Goal: Task Accomplishment & Management: Complete application form

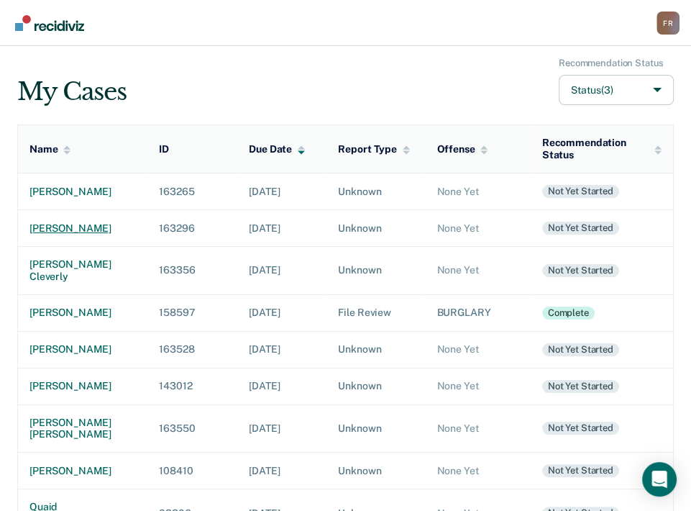
click at [81, 230] on div "[PERSON_NAME]" at bounding box center [82, 228] width 106 height 12
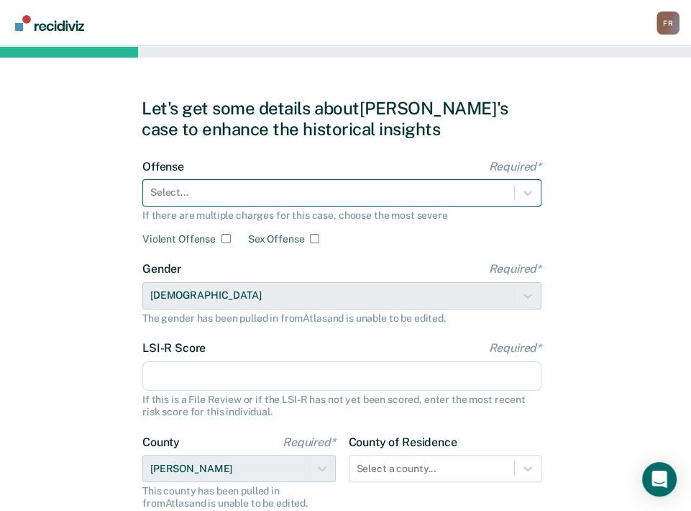
click at [416, 201] on div "Select..." at bounding box center [328, 192] width 371 height 21
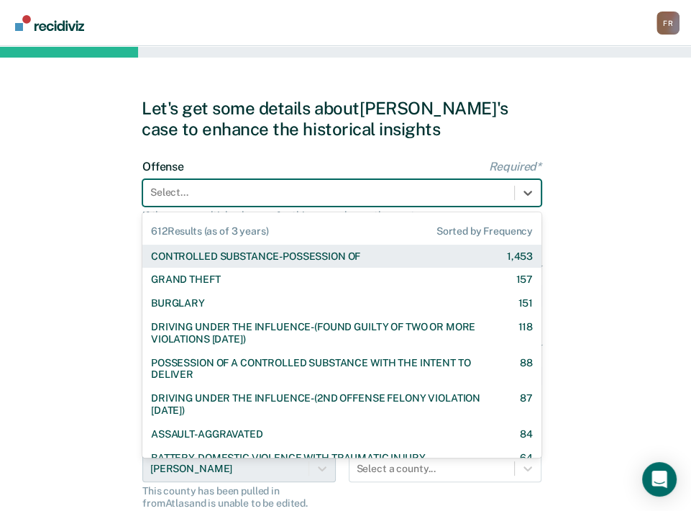
click at [262, 254] on div "CONTROLLED SUBSTANCE-POSSESSION OF" at bounding box center [255, 256] width 209 height 12
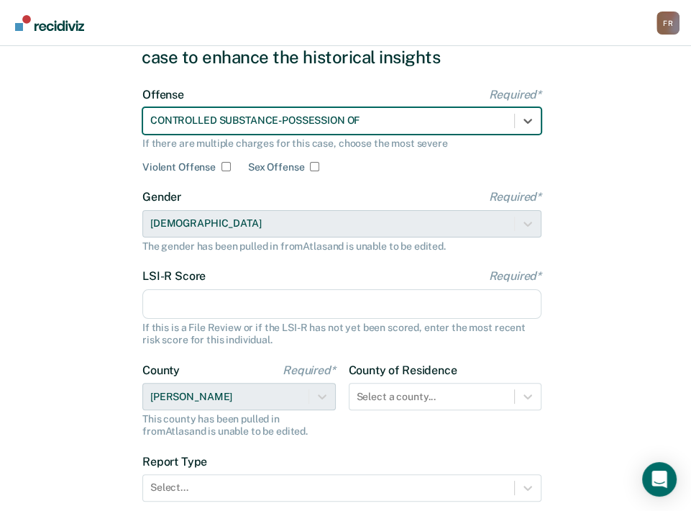
scroll to position [144, 0]
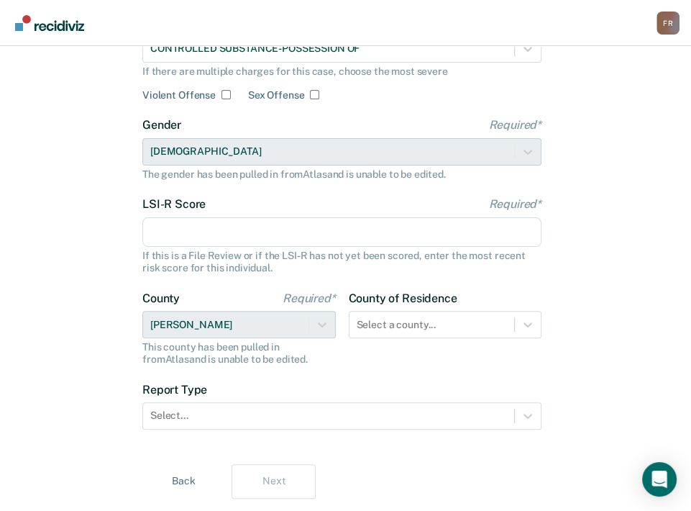
click at [229, 234] on input "LSI-R Score Required*" at bounding box center [341, 232] width 399 height 30
click at [242, 239] on input "LSI-R Score Required*" at bounding box center [341, 232] width 399 height 30
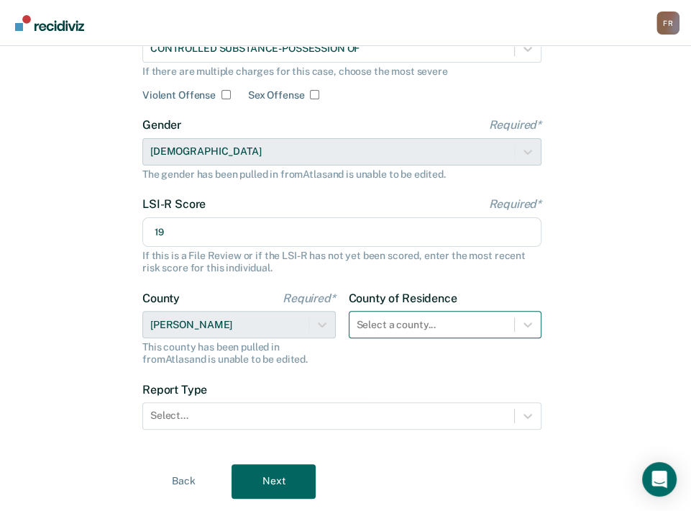
type input "19"
click at [449, 321] on div "Select a county..." at bounding box center [445, 324] width 193 height 27
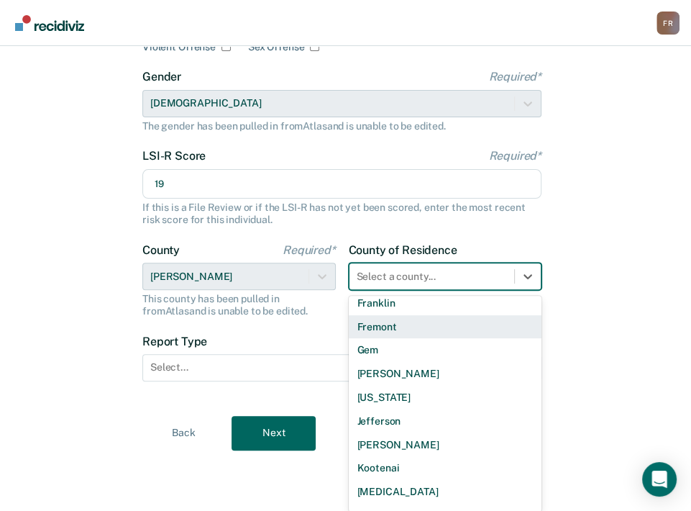
scroll to position [503, 0]
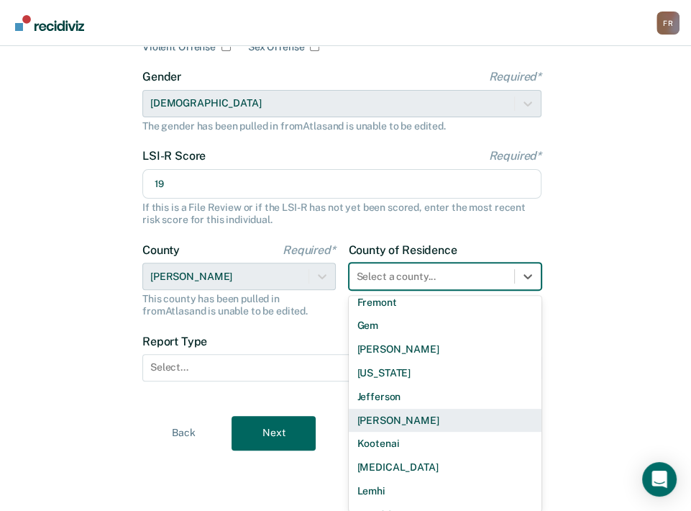
click at [437, 419] on div "[PERSON_NAME]" at bounding box center [445, 421] width 193 height 24
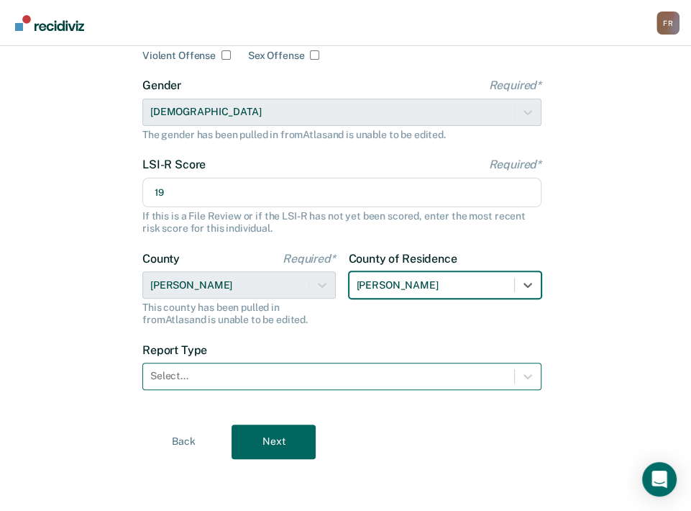
scroll to position [183, 0]
click at [268, 372] on div at bounding box center [328, 376] width 357 height 15
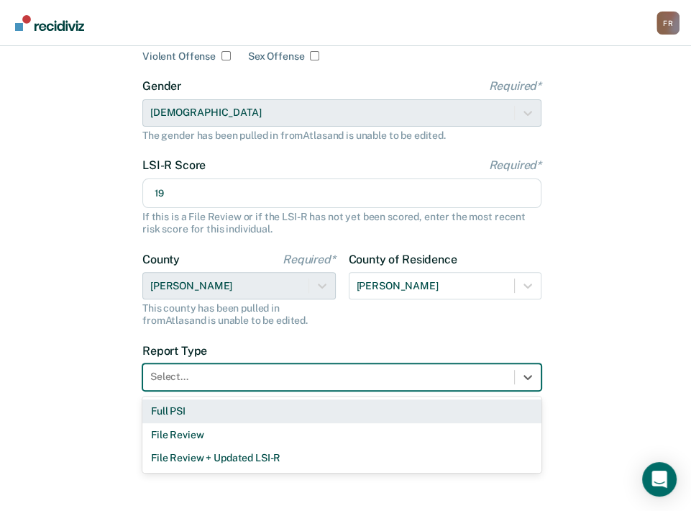
click at [229, 413] on div "Full PSI" at bounding box center [341, 411] width 399 height 24
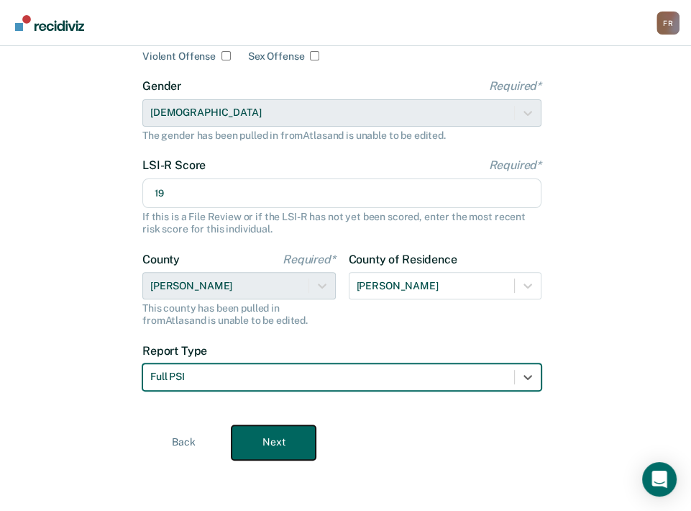
click at [291, 441] on button "Next" at bounding box center [274, 442] width 84 height 35
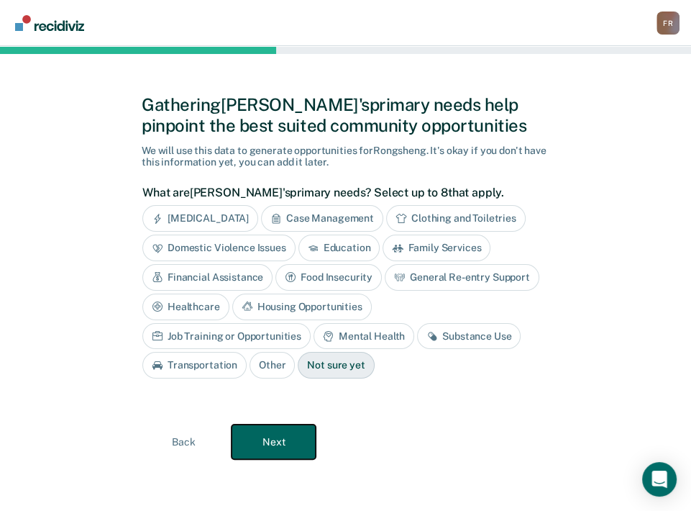
scroll to position [1, 0]
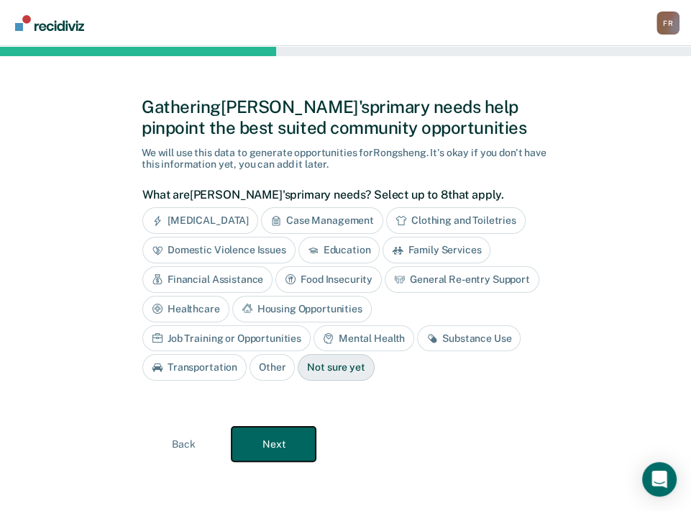
click at [279, 438] on button "Next" at bounding box center [274, 443] width 84 height 35
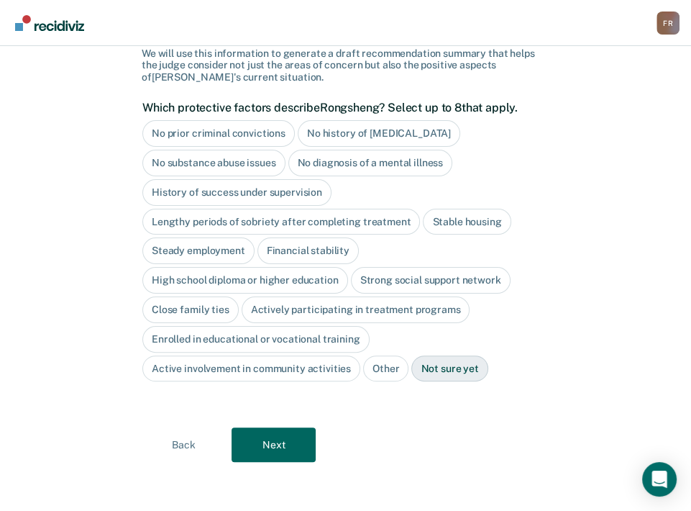
click at [185, 134] on div "No prior criminal convictions" at bounding box center [218, 133] width 152 height 27
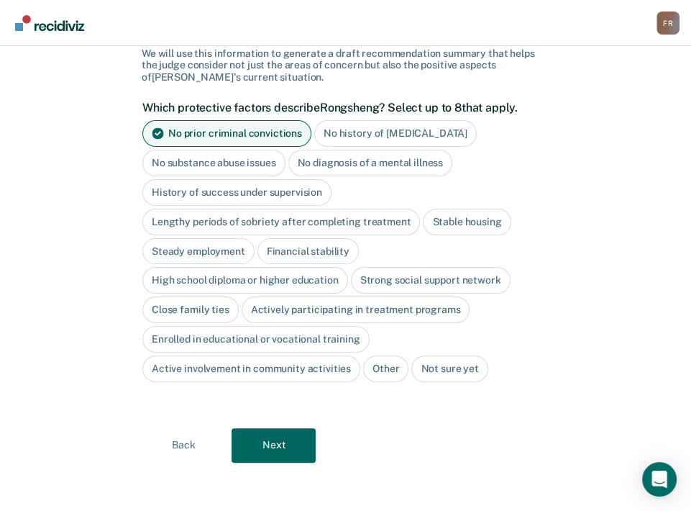
click at [356, 135] on div "No history of [MEDICAL_DATA]" at bounding box center [395, 133] width 163 height 27
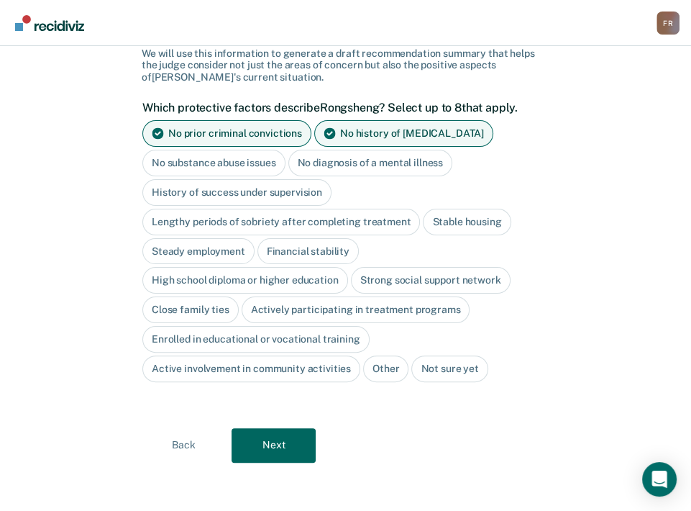
click at [456, 219] on div "Stable housing" at bounding box center [467, 222] width 88 height 27
click at [273, 445] on button "Next" at bounding box center [274, 445] width 84 height 35
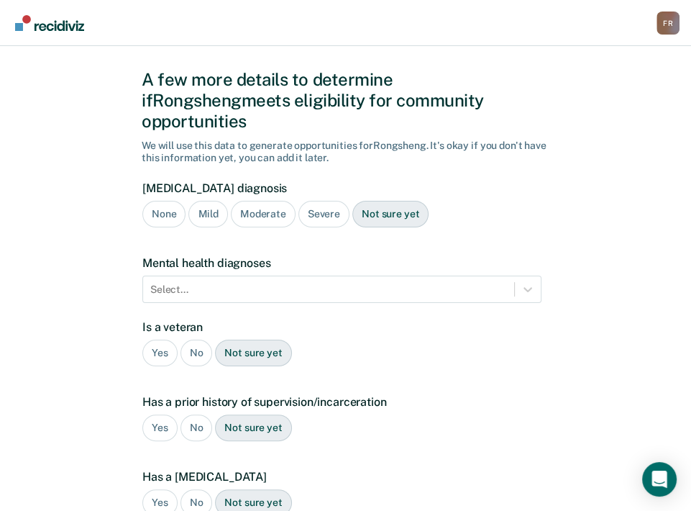
scroll to position [6, 0]
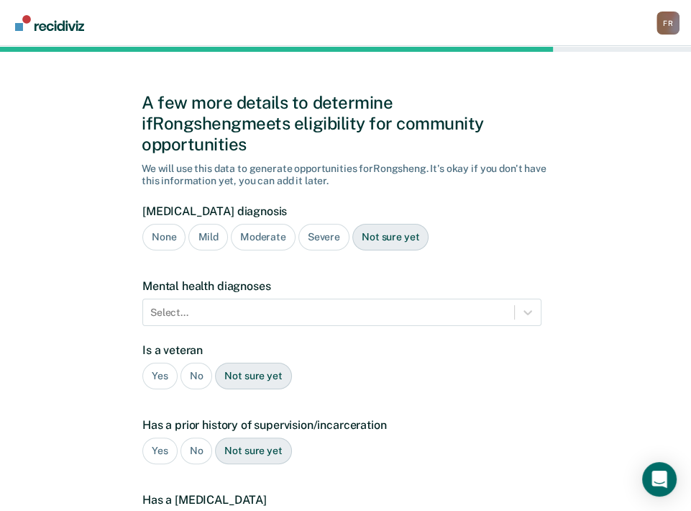
click at [167, 224] on div "None" at bounding box center [163, 237] width 43 height 27
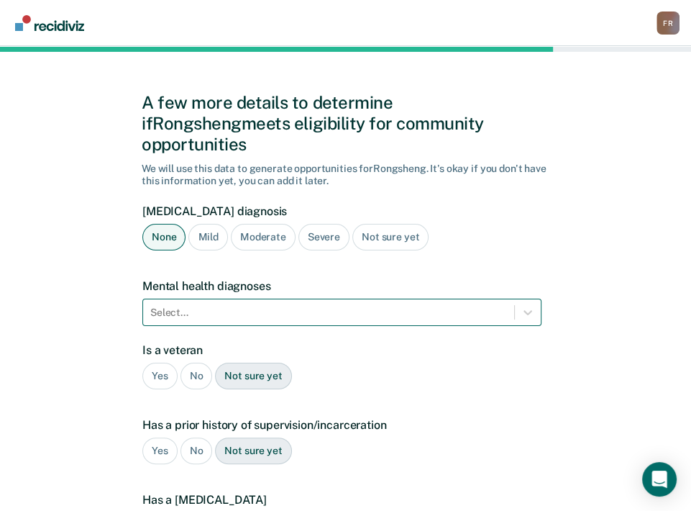
scroll to position [78, 0]
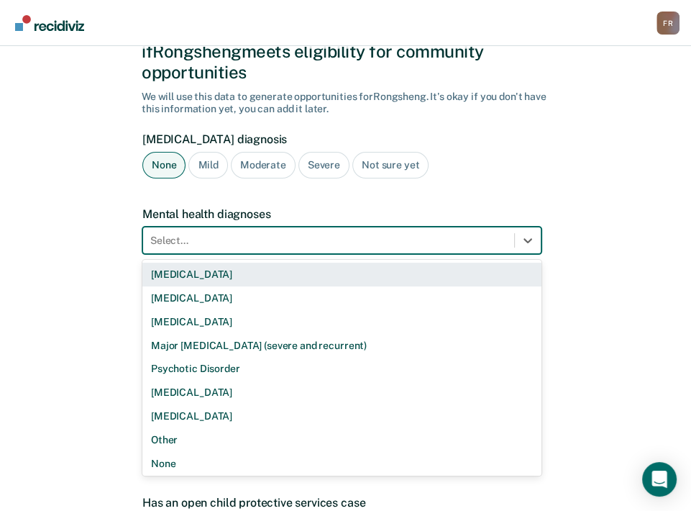
click at [175, 233] on div at bounding box center [328, 240] width 357 height 15
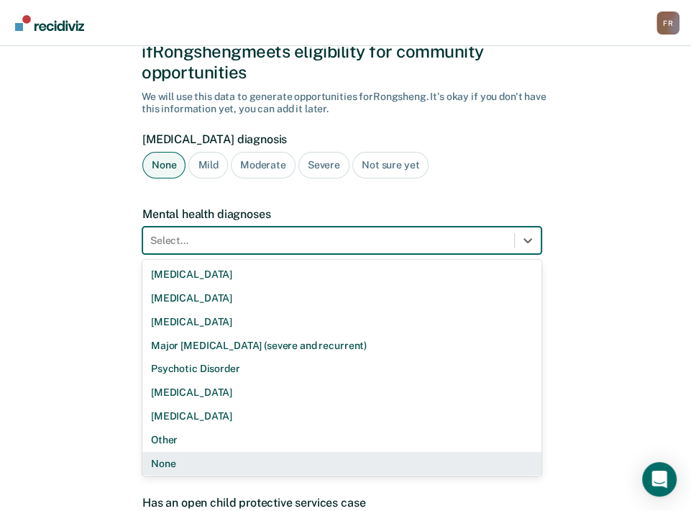
click at [175, 452] on div "None" at bounding box center [341, 464] width 399 height 24
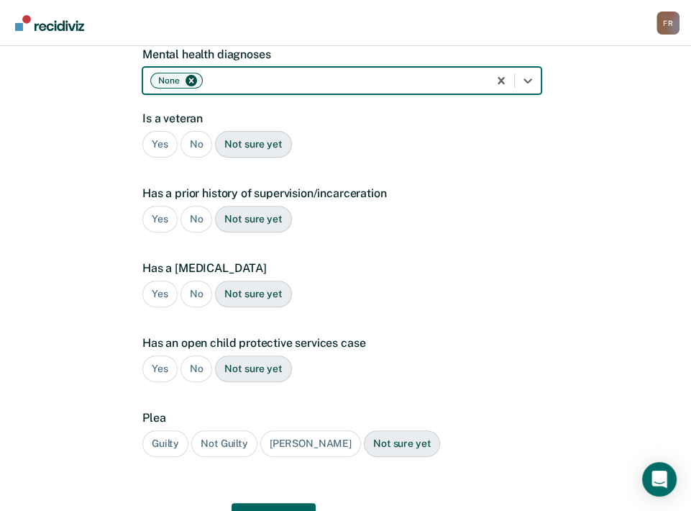
scroll to position [293, 0]
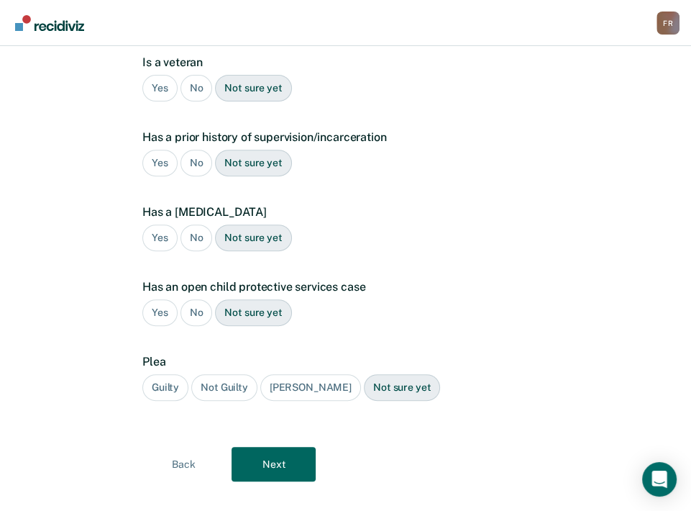
click at [201, 75] on div "No" at bounding box center [197, 88] width 32 height 27
click at [190, 150] on div "No" at bounding box center [197, 163] width 32 height 27
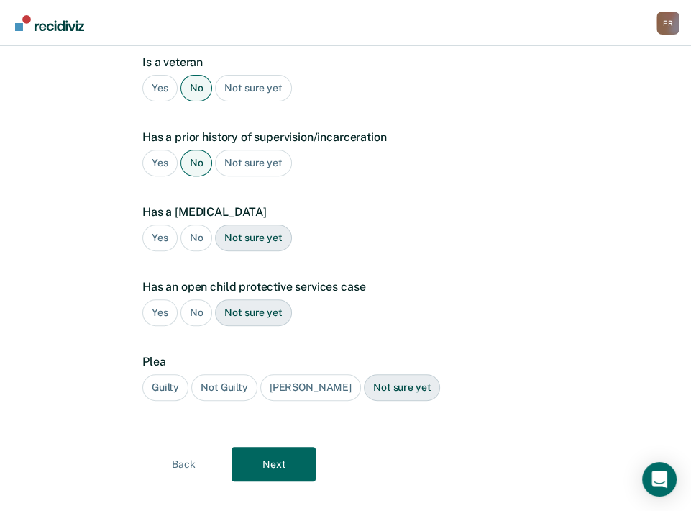
click at [190, 224] on div "No" at bounding box center [197, 237] width 32 height 27
click at [189, 299] on div "No" at bounding box center [197, 312] width 32 height 27
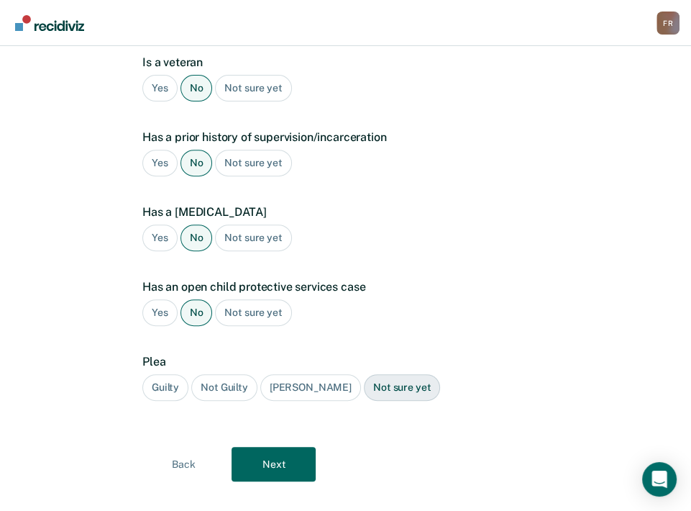
click at [164, 374] on div "Guilty" at bounding box center [165, 387] width 46 height 27
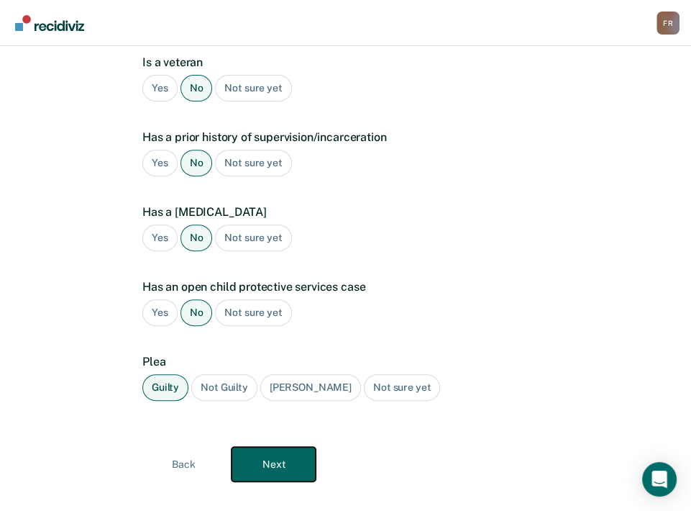
click at [296, 447] on button "Next" at bounding box center [274, 464] width 84 height 35
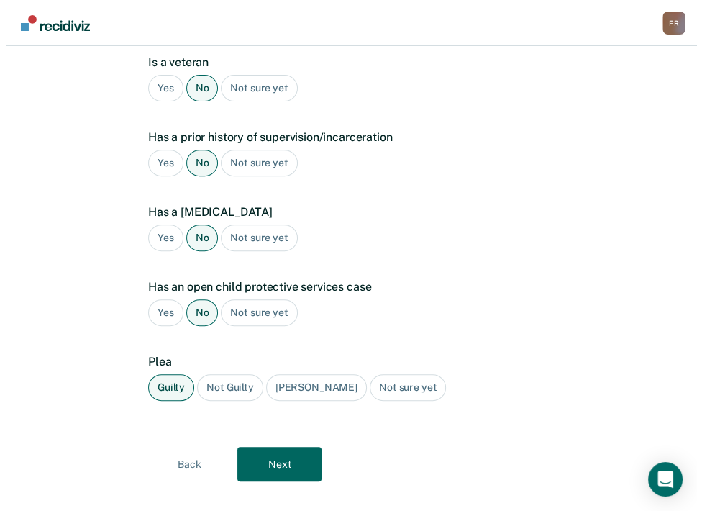
scroll to position [0, 0]
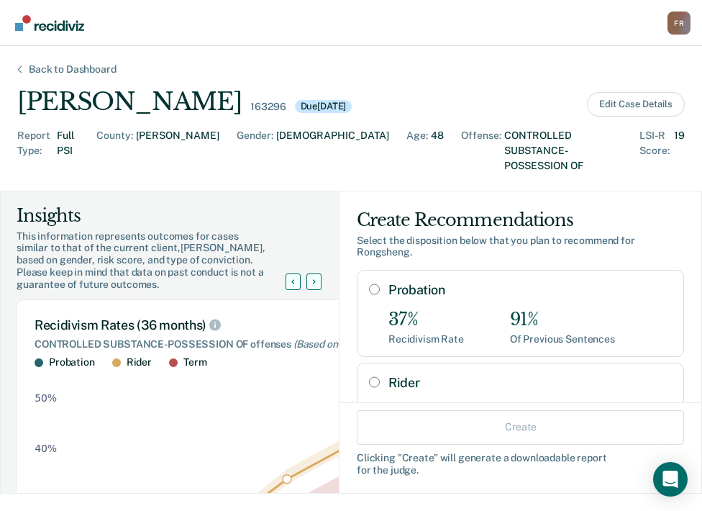
click at [369, 283] on input "Probation" at bounding box center [374, 289] width 11 height 12
radio input "true"
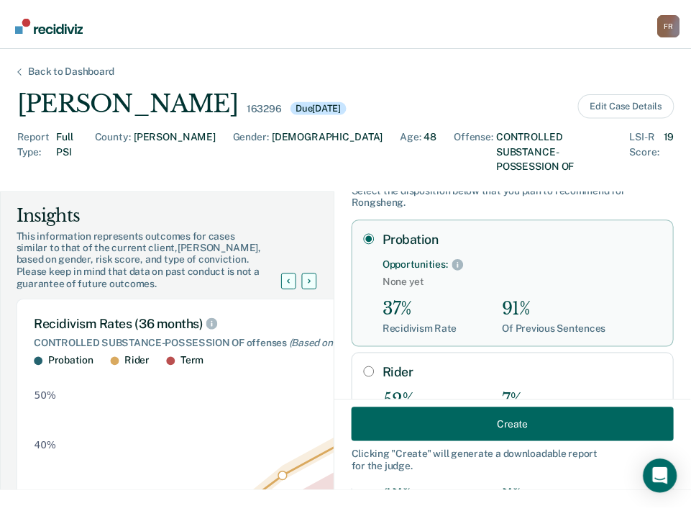
scroll to position [144, 0]
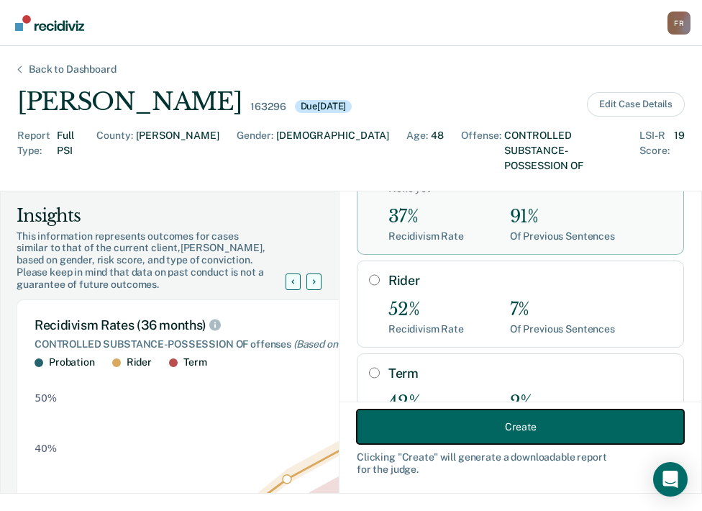
click at [508, 426] on button "Create" at bounding box center [520, 426] width 327 height 35
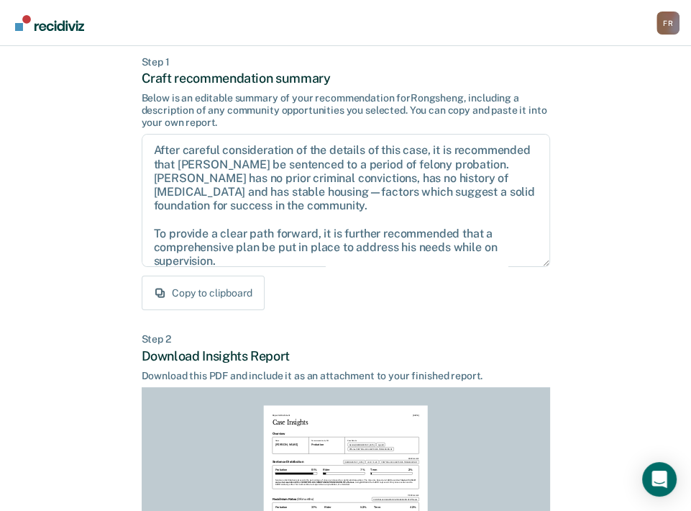
scroll to position [288, 0]
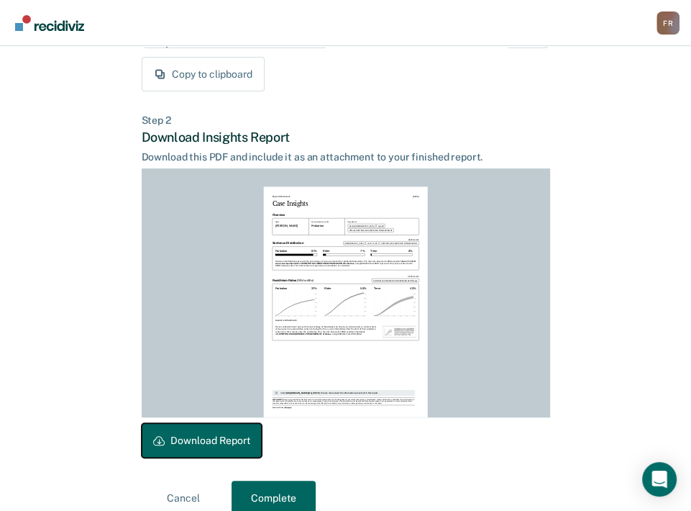
click at [186, 447] on button "Download Report" at bounding box center [202, 440] width 120 height 35
click at [297, 498] on button "Complete" at bounding box center [274, 497] width 84 height 35
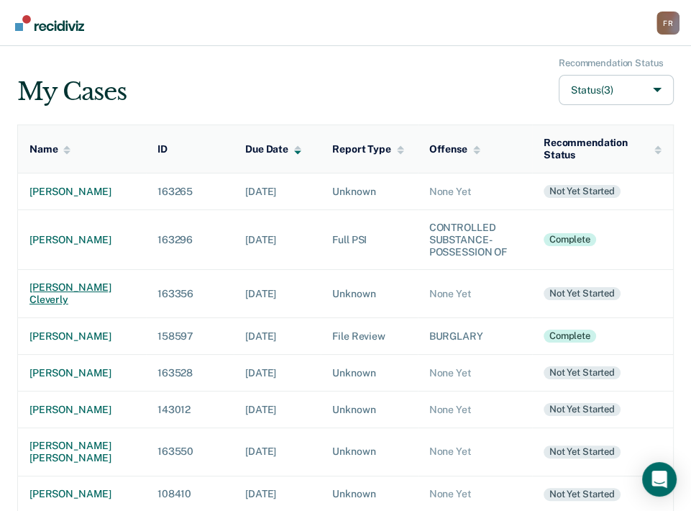
click at [49, 300] on div "[PERSON_NAME] cleverly" at bounding box center [81, 293] width 105 height 24
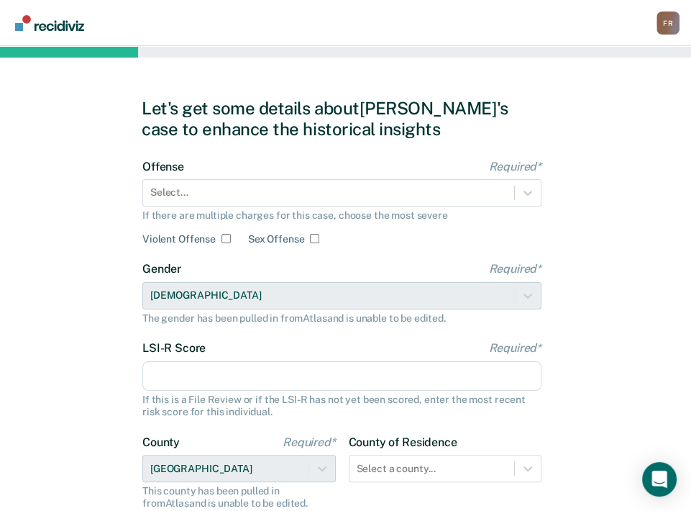
click at [358, 208] on div "Offense Required* Select... If there are multiple charges for this case, choose…" at bounding box center [341, 203] width 399 height 86
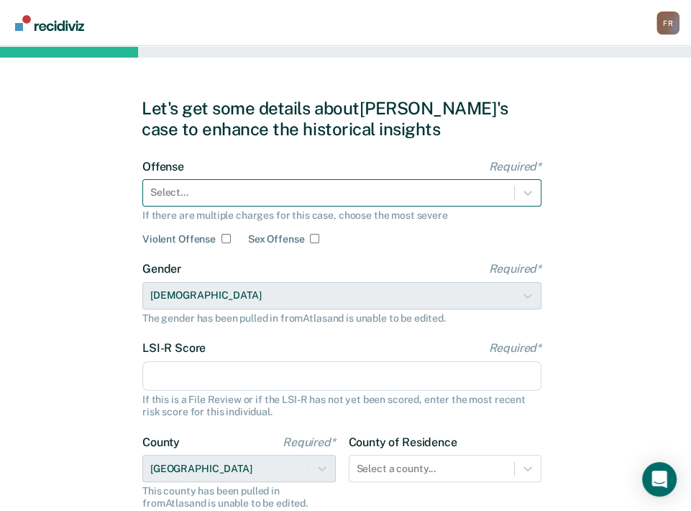
click at [360, 200] on div "Select..." at bounding box center [328, 192] width 371 height 21
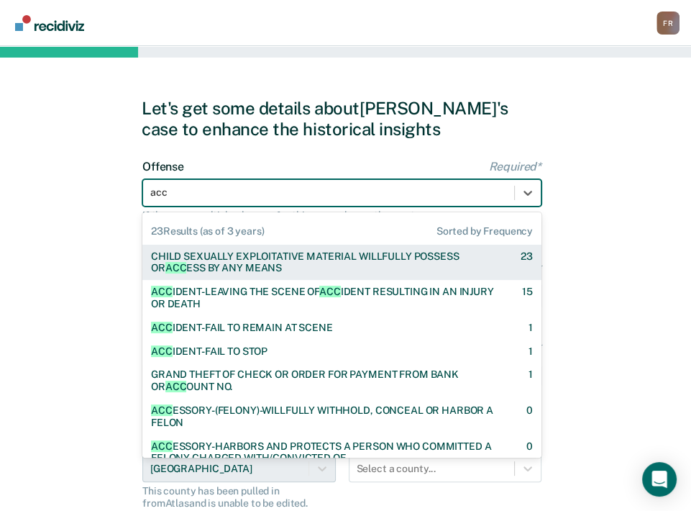
type input "acci"
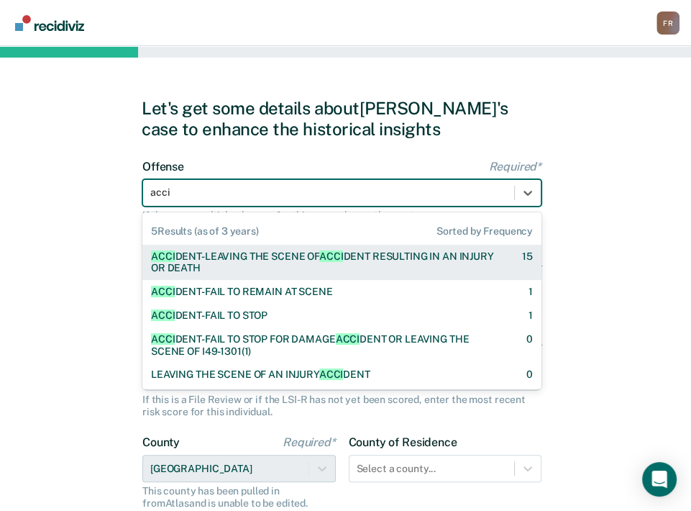
click at [349, 257] on div "ACCI DENT-LEAVING THE SCENE OF ACCI [PERSON_NAME] RESULTING IN AN INJURY OR DEA…" at bounding box center [324, 262] width 346 height 24
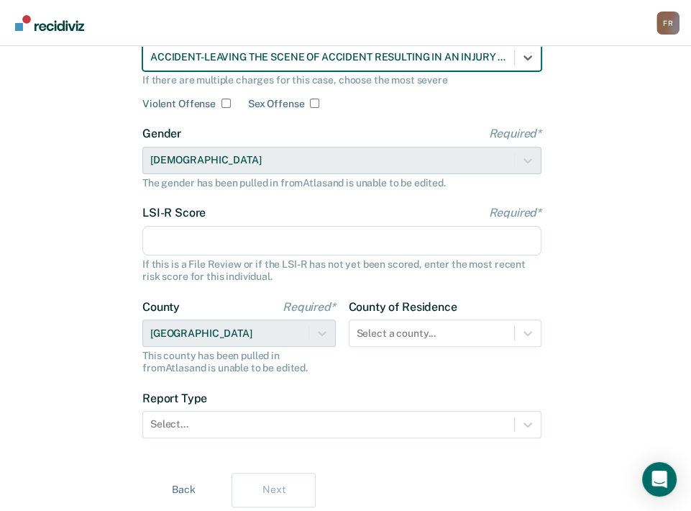
scroll to position [144, 0]
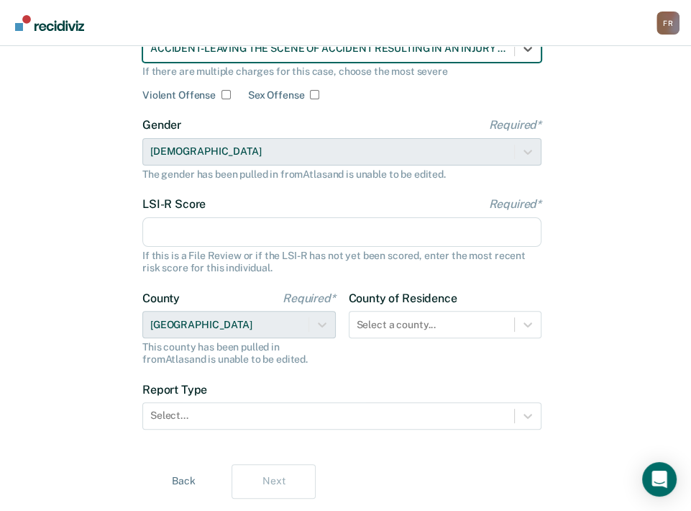
click at [219, 241] on input "LSI-R Score Required*" at bounding box center [341, 232] width 399 height 30
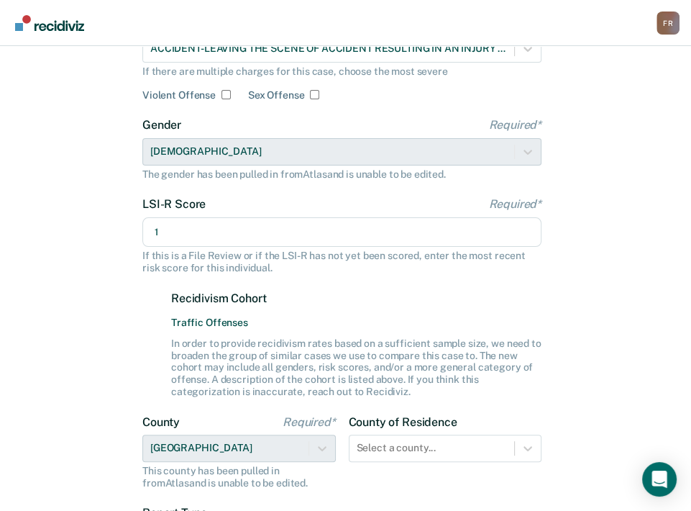
type input "1"
click at [107, 298] on div "Let's get some details about [PERSON_NAME]'s case to enhance the historical ins…" at bounding box center [345, 288] width 691 height 772
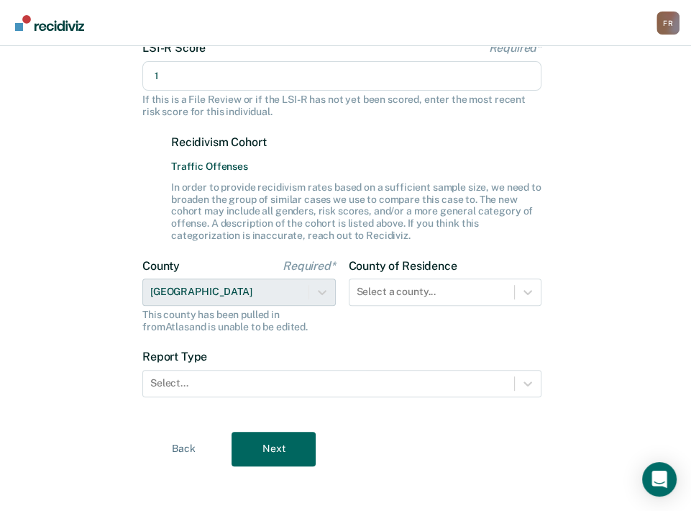
scroll to position [306, 0]
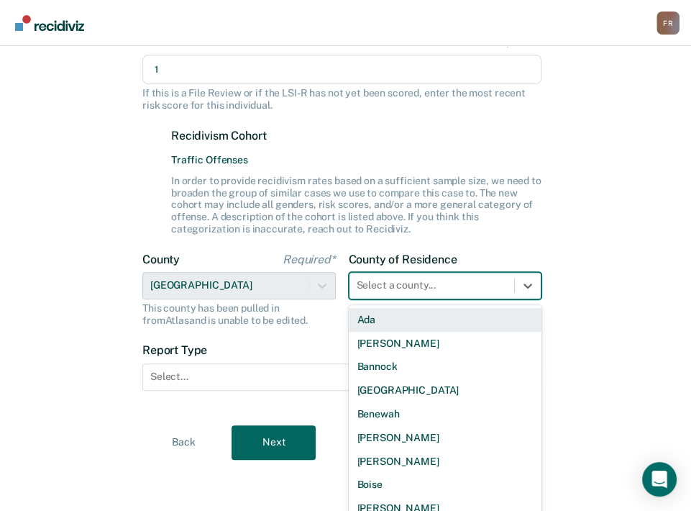
click at [410, 289] on div "County of Residence 44 results available. Use Up and Down to choose options, pr…" at bounding box center [445, 289] width 193 height 74
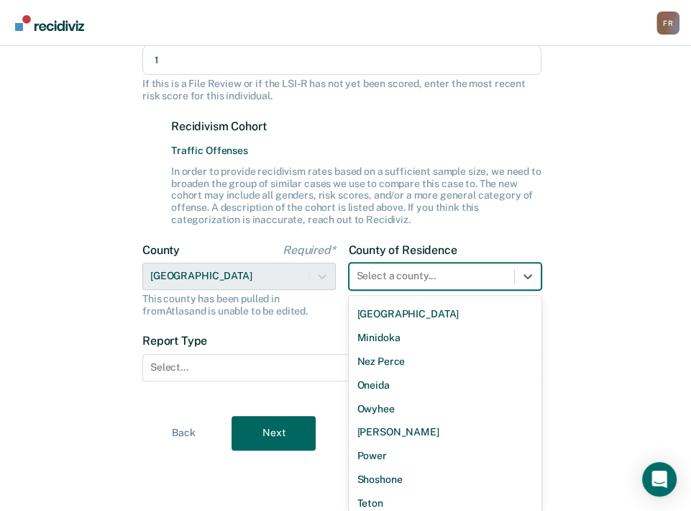
scroll to position [828, 0]
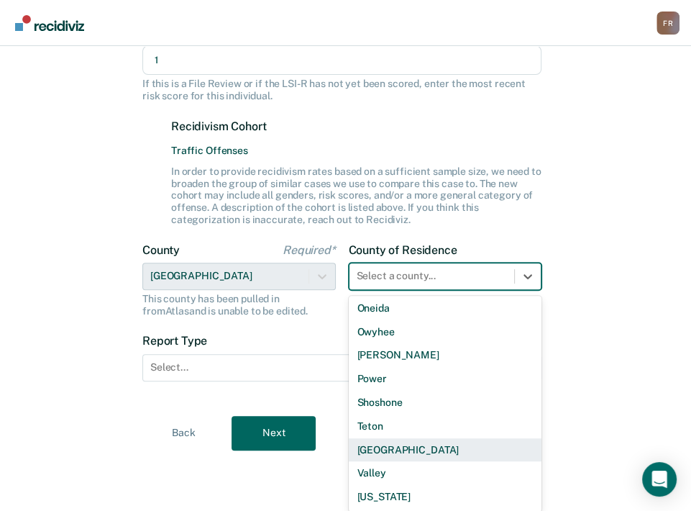
click at [388, 448] on div "[GEOGRAPHIC_DATA]" at bounding box center [445, 450] width 193 height 24
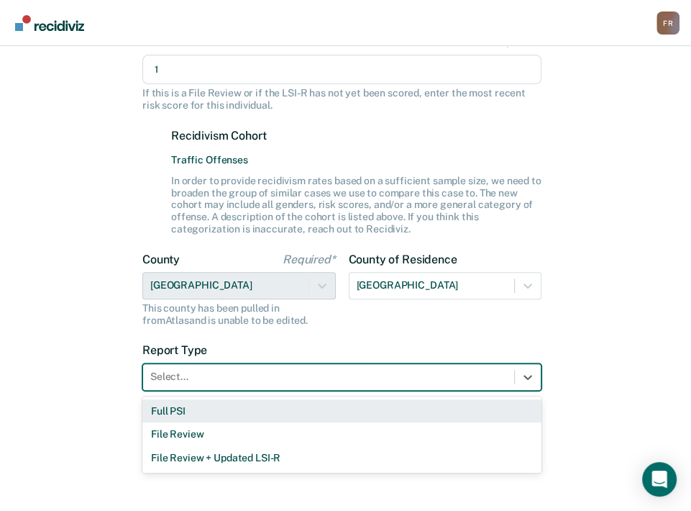
click at [256, 375] on div at bounding box center [328, 376] width 357 height 15
click at [199, 412] on div "Full PSI" at bounding box center [341, 411] width 399 height 24
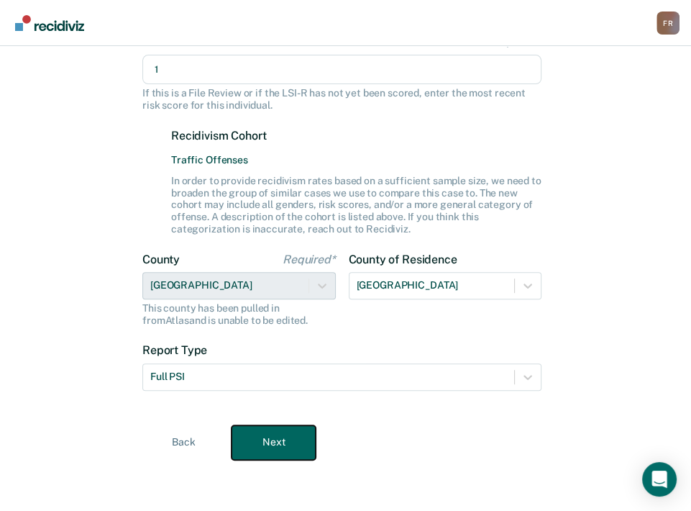
click at [275, 451] on button "Next" at bounding box center [274, 442] width 84 height 35
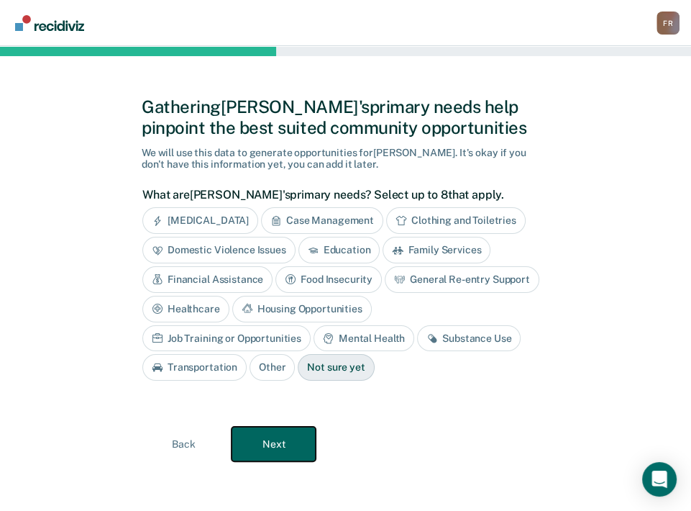
click at [264, 450] on button "Next" at bounding box center [274, 443] width 84 height 35
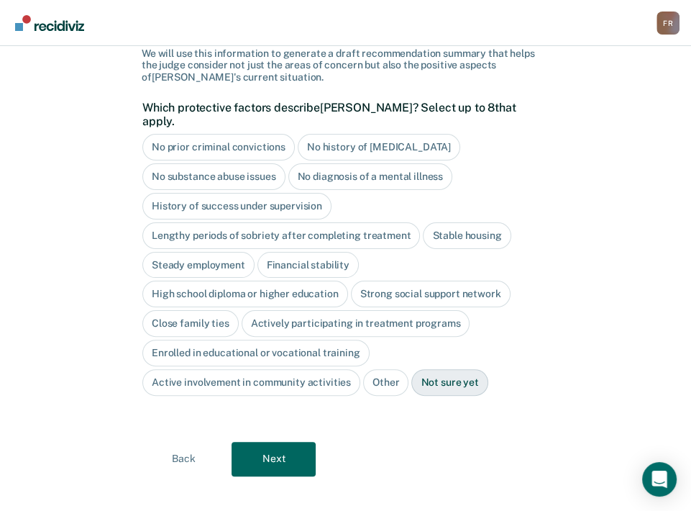
click at [217, 134] on div "No prior criminal convictions" at bounding box center [218, 147] width 152 height 27
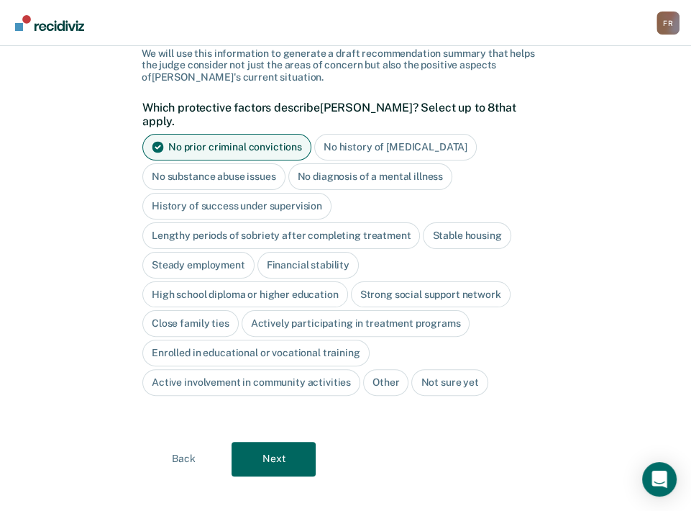
click at [345, 134] on div "No history of [MEDICAL_DATA]" at bounding box center [395, 147] width 163 height 27
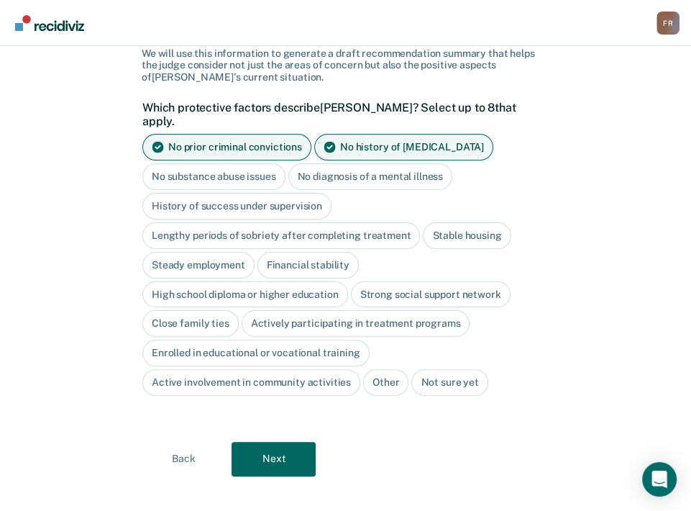
click at [340, 163] on div "No diagnosis of a mental illness" at bounding box center [370, 176] width 165 height 27
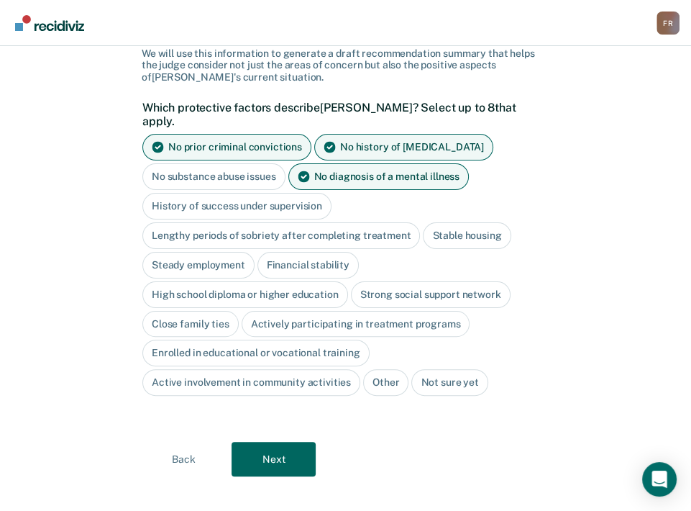
click at [219, 163] on div "No substance abuse issues" at bounding box center [213, 176] width 143 height 27
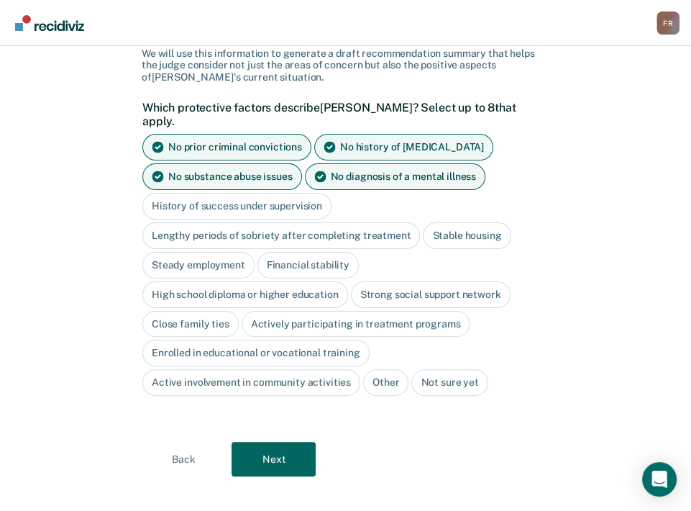
click at [434, 222] on div "Stable housing" at bounding box center [467, 235] width 88 height 27
click at [215, 254] on div "Steady employment" at bounding box center [198, 265] width 112 height 27
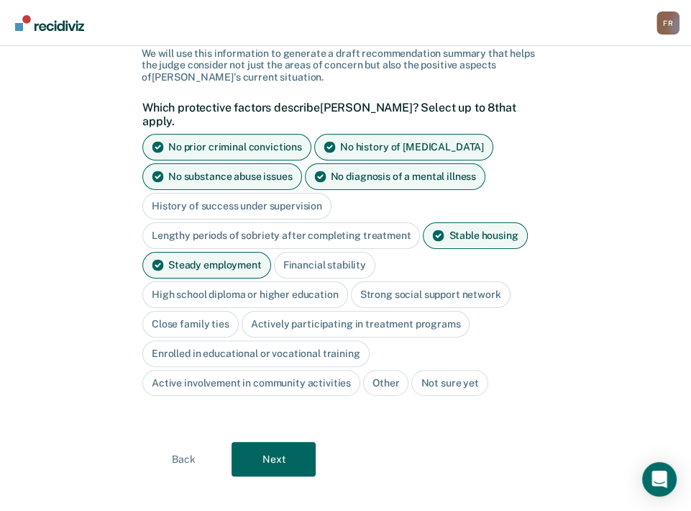
click at [302, 254] on div "Financial stability" at bounding box center [324, 265] width 101 height 27
click at [247, 281] on div "High school diploma or higher education" at bounding box center [245, 294] width 206 height 27
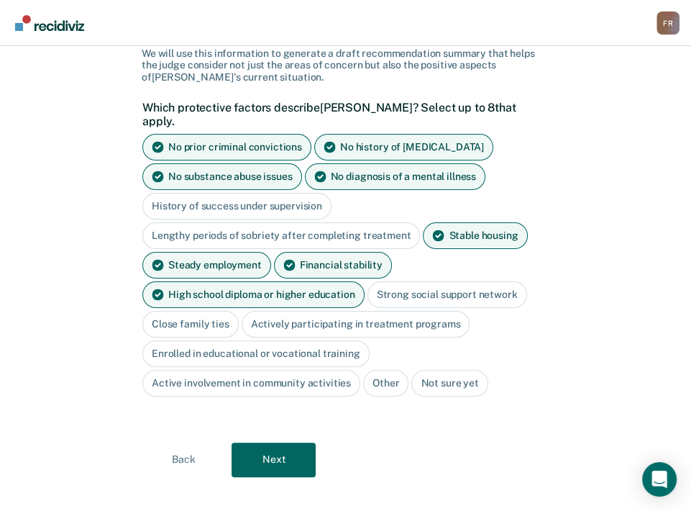
click at [398, 281] on div "Strong social support network" at bounding box center [448, 294] width 160 height 27
click at [208, 311] on div "Close family ties" at bounding box center [190, 324] width 96 height 27
click at [216, 311] on div "Close family ties" at bounding box center [190, 324] width 96 height 27
click at [268, 448] on button "Next" at bounding box center [274, 459] width 84 height 35
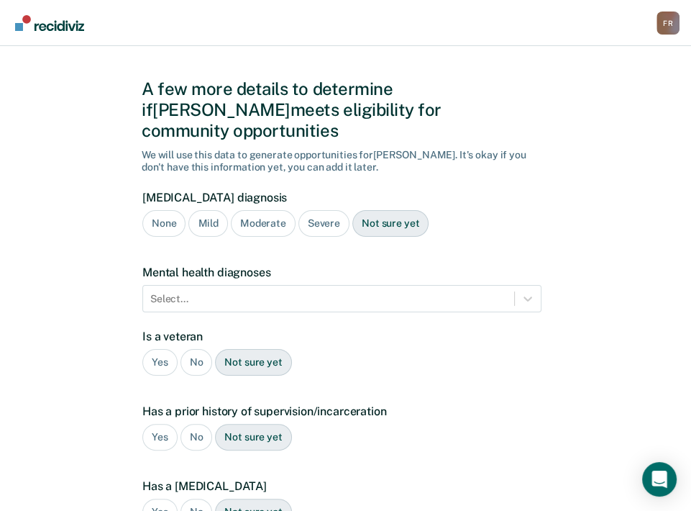
scroll to position [5, 0]
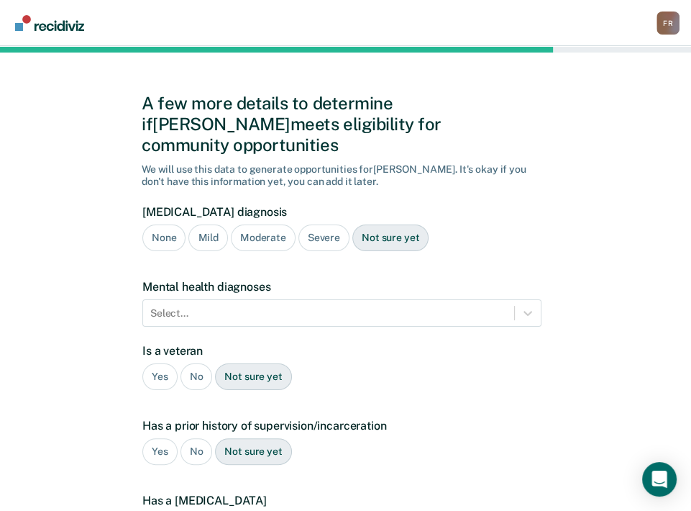
click at [173, 224] on div "None" at bounding box center [163, 237] width 43 height 27
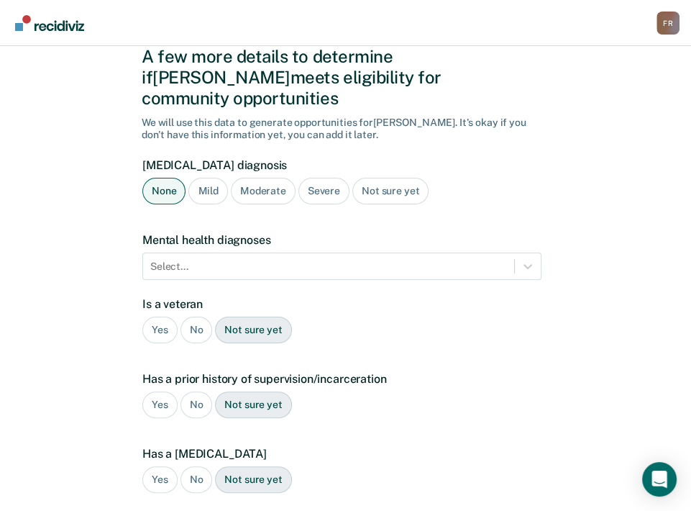
scroll to position [77, 0]
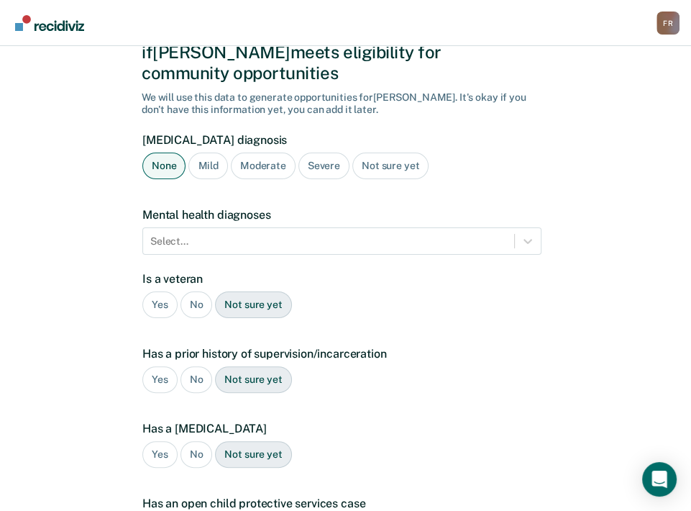
click at [193, 291] on div "No" at bounding box center [197, 304] width 32 height 27
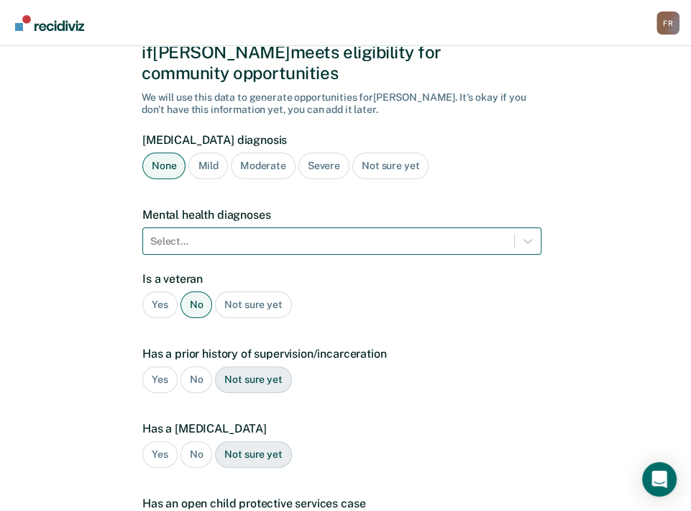
click at [217, 231] on div "Select..." at bounding box center [328, 241] width 371 height 21
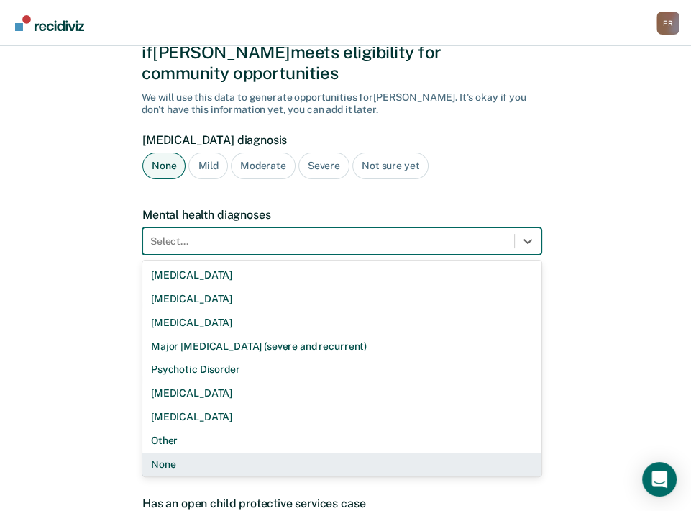
click at [178, 452] on div "None" at bounding box center [341, 464] width 399 height 24
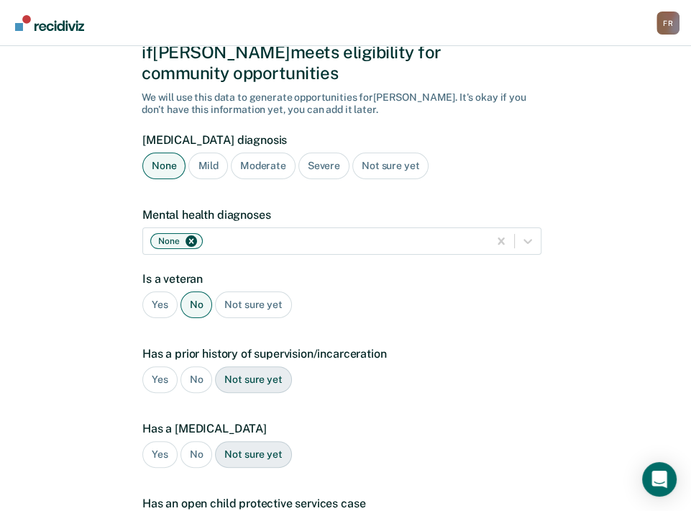
click at [196, 366] on div "No" at bounding box center [197, 379] width 32 height 27
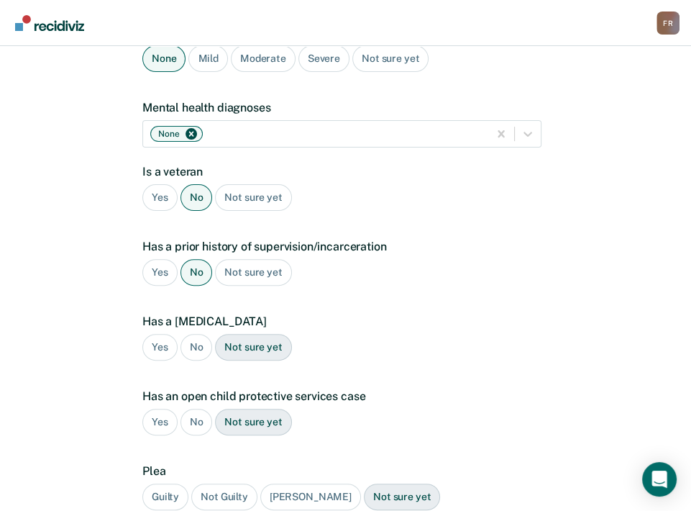
scroll to position [221, 0]
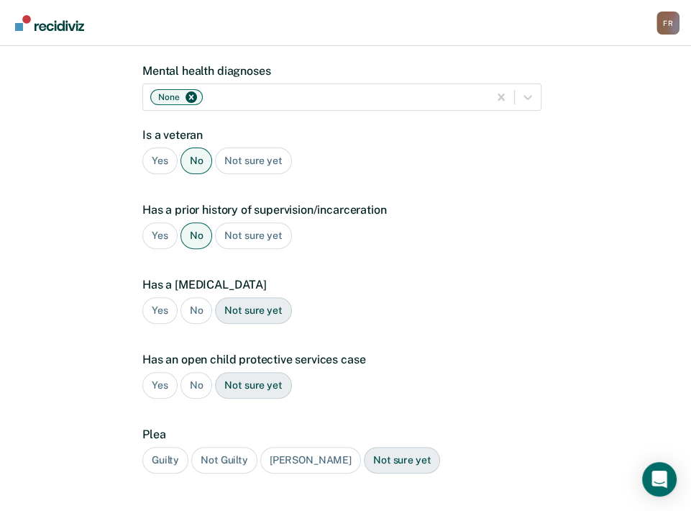
click at [198, 297] on div "No" at bounding box center [197, 310] width 32 height 27
click at [193, 372] on div "No" at bounding box center [197, 385] width 32 height 27
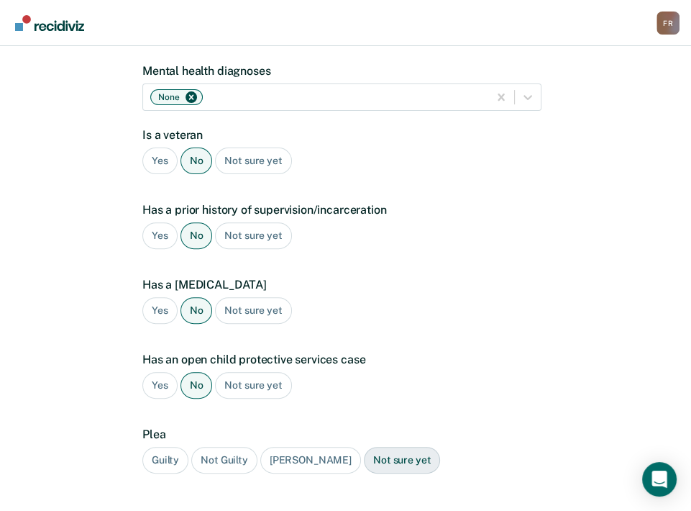
scroll to position [293, 0]
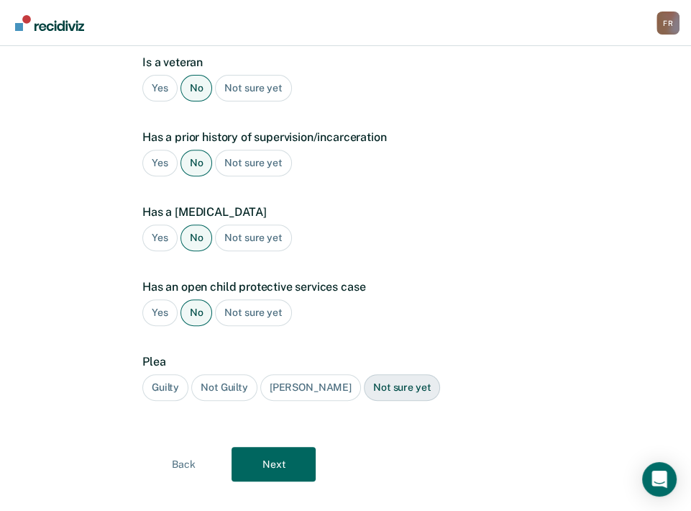
click at [173, 374] on div "Guilty" at bounding box center [165, 387] width 46 height 27
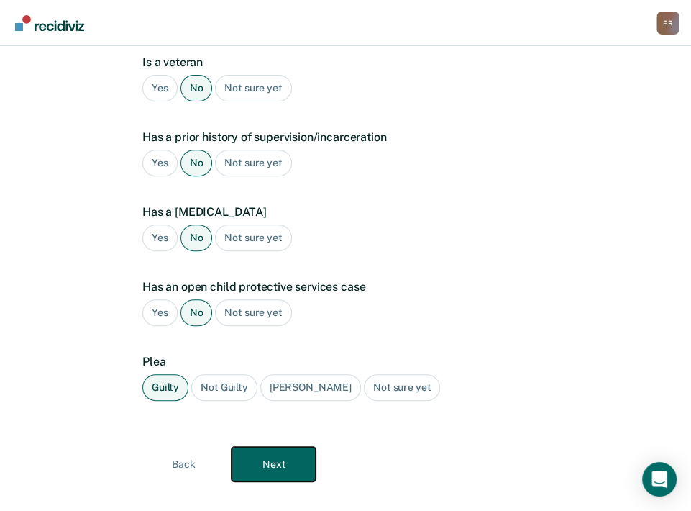
click at [262, 447] on button "Next" at bounding box center [274, 464] width 84 height 35
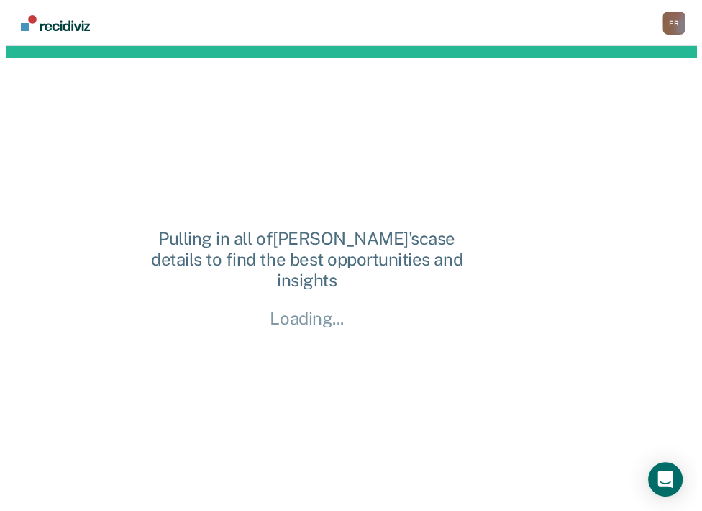
scroll to position [0, 0]
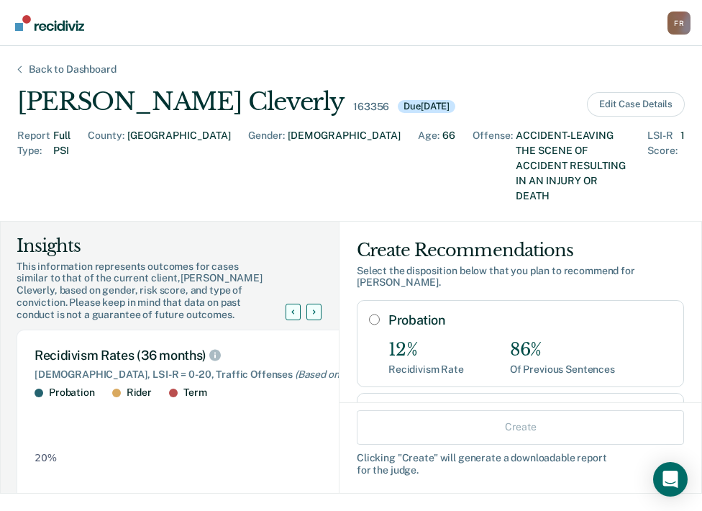
click at [369, 314] on input "Probation" at bounding box center [374, 320] width 11 height 12
radio input "true"
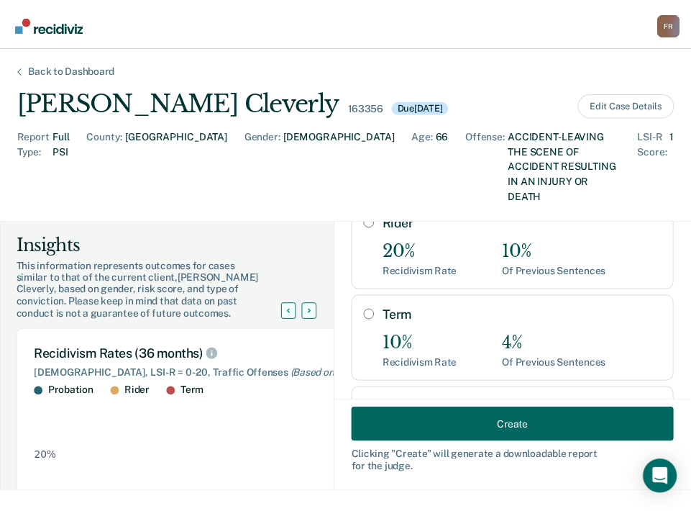
scroll to position [232, 0]
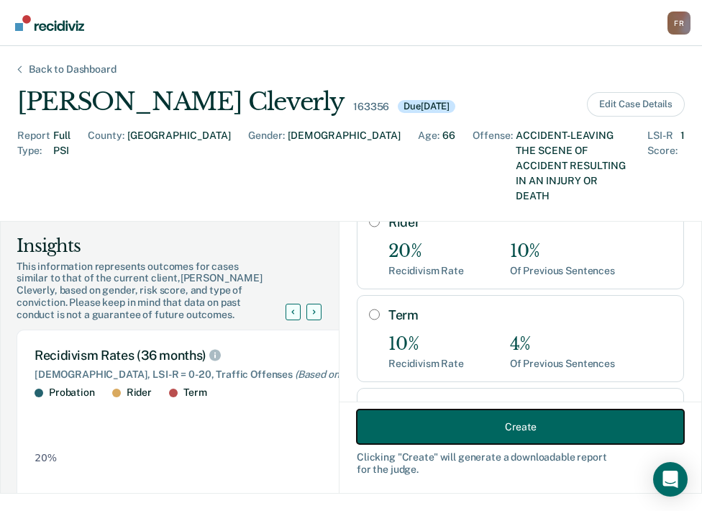
click at [480, 424] on button "Create" at bounding box center [520, 426] width 327 height 35
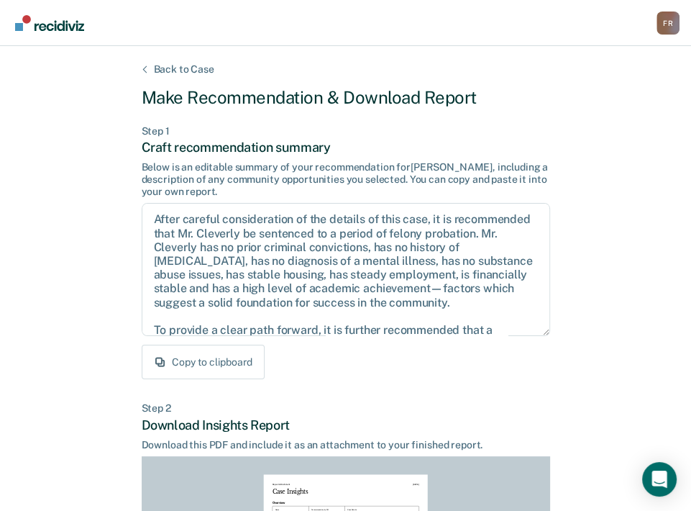
scroll to position [288, 0]
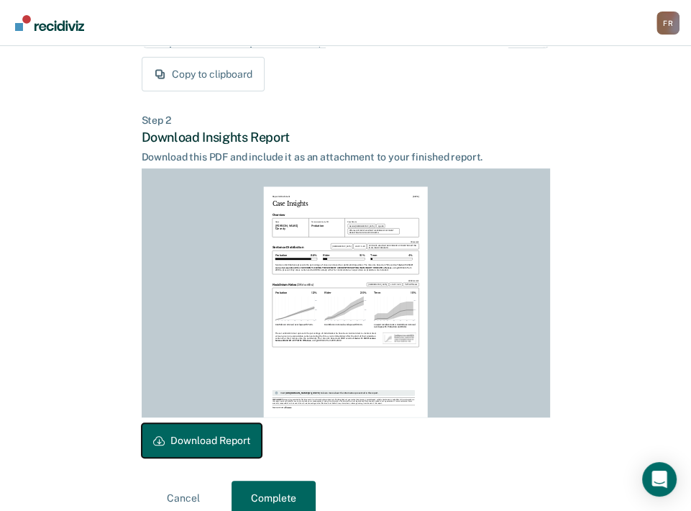
click at [222, 437] on button "Download Report" at bounding box center [202, 440] width 120 height 35
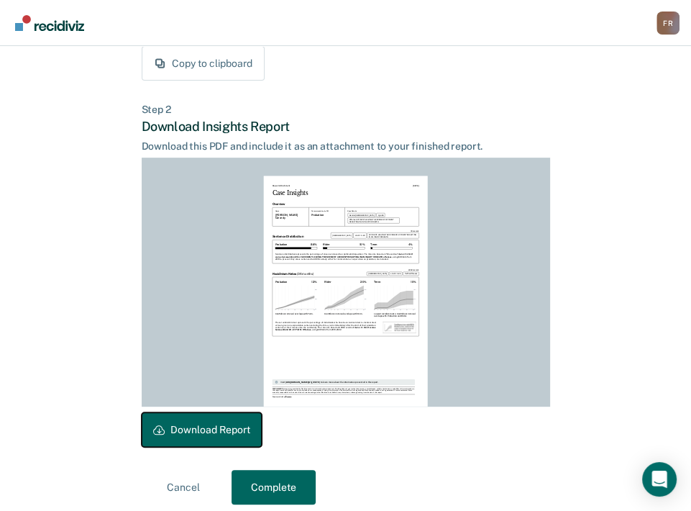
scroll to position [309, 0]
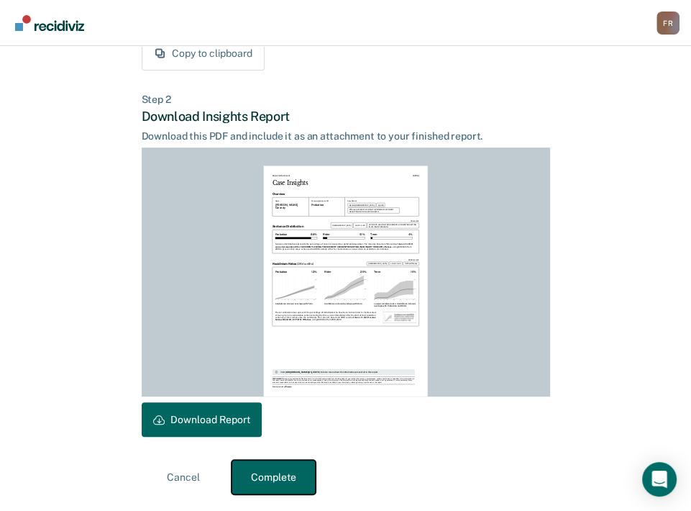
click at [265, 474] on button "Complete" at bounding box center [274, 477] width 84 height 35
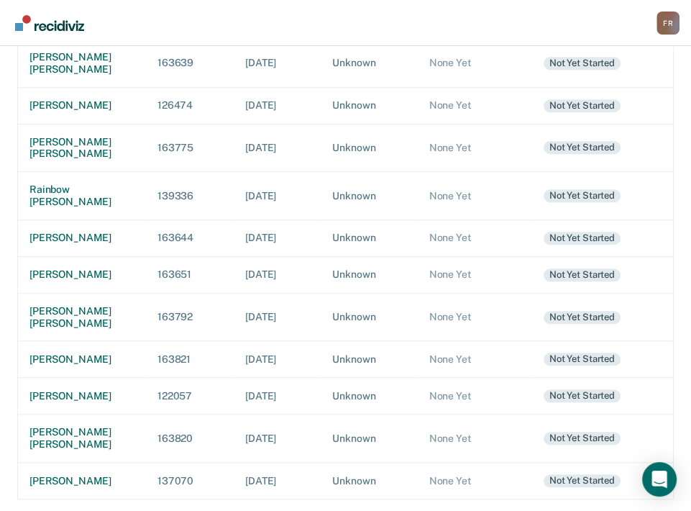
scroll to position [739, 0]
